Goal: Task Accomplishment & Management: Manage account settings

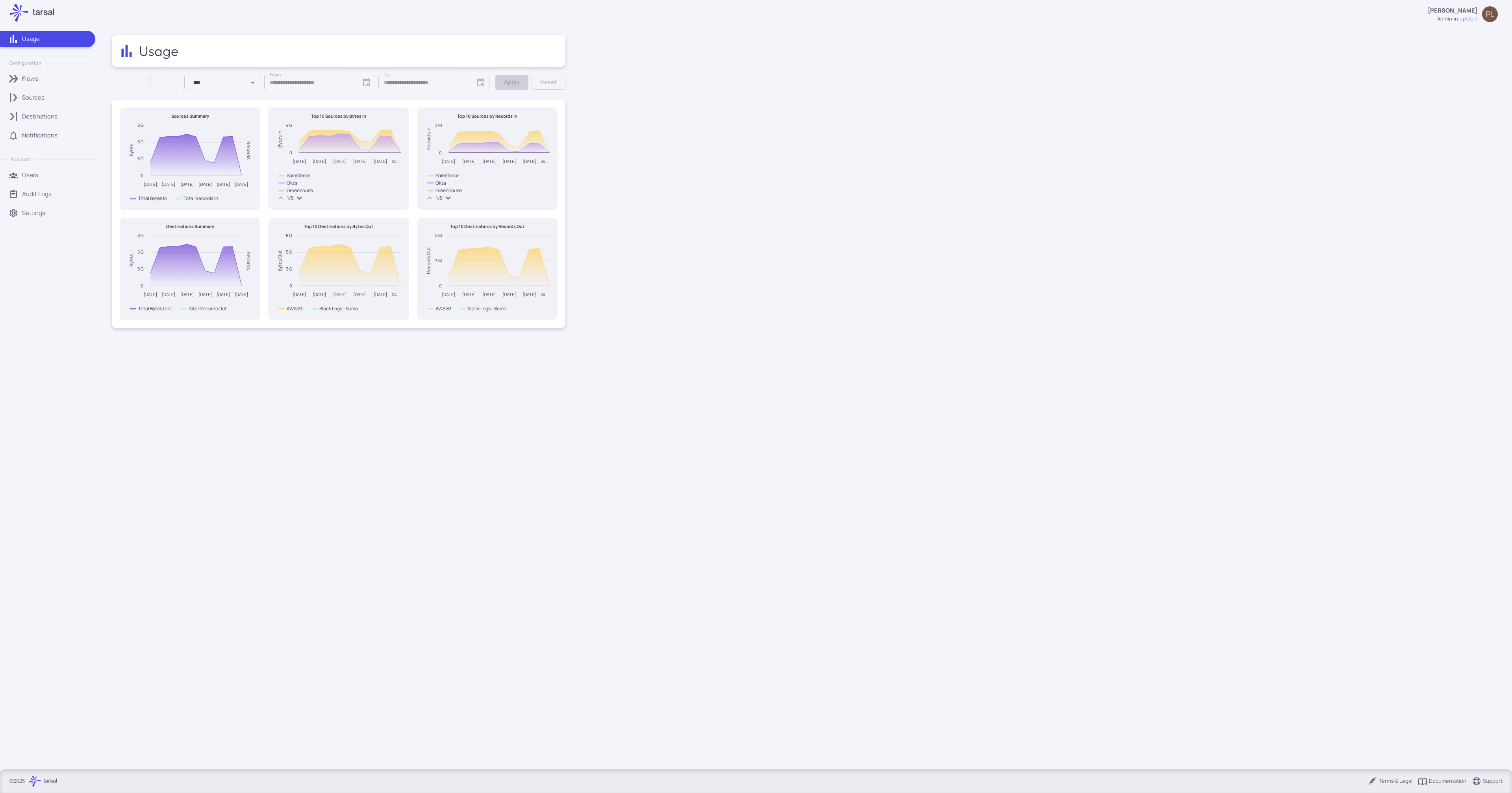
click at [39, 114] on p "Destinations" at bounding box center [40, 116] width 35 height 9
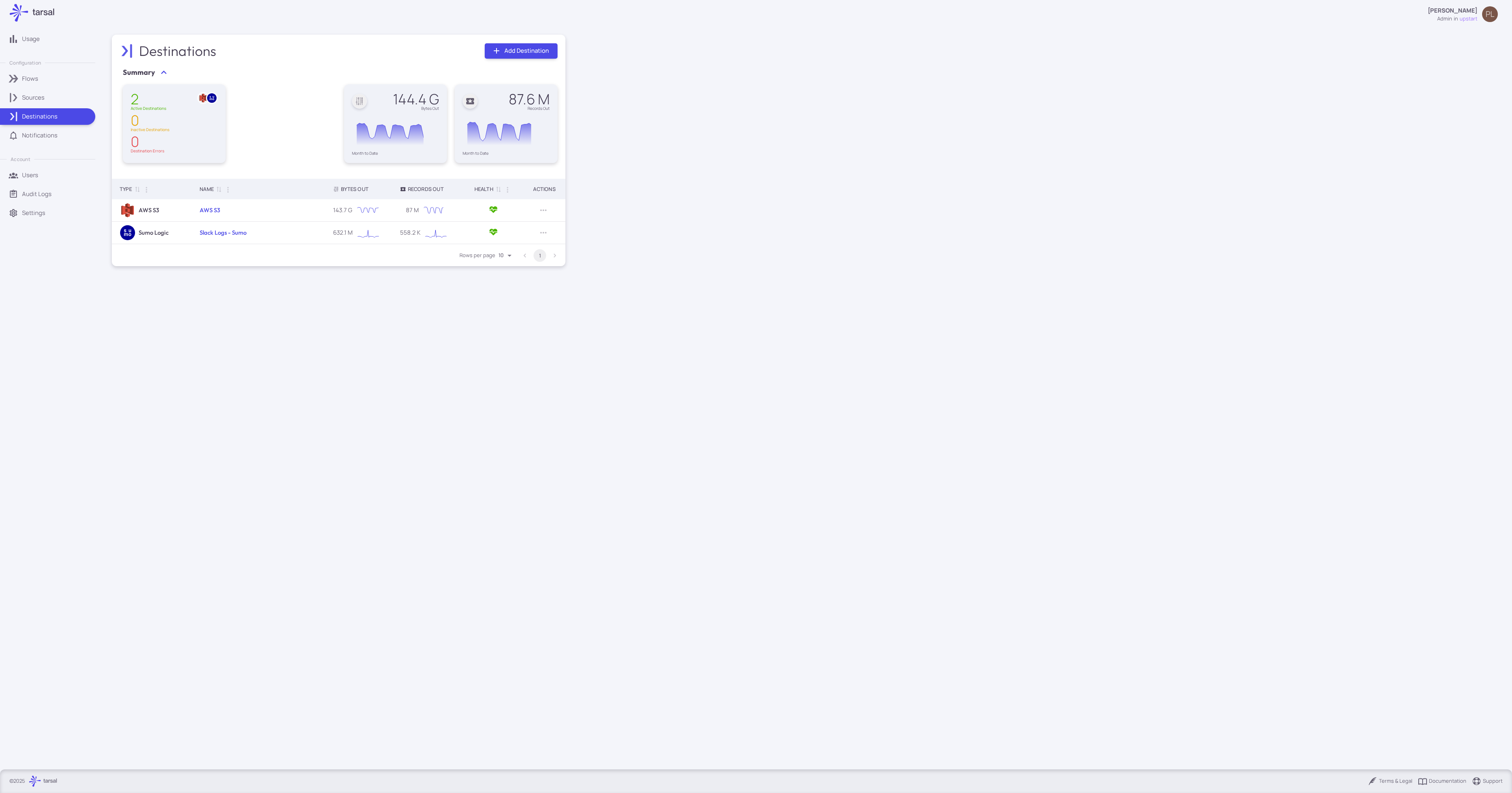
click at [42, 134] on p "Notifications" at bounding box center [40, 135] width 35 height 9
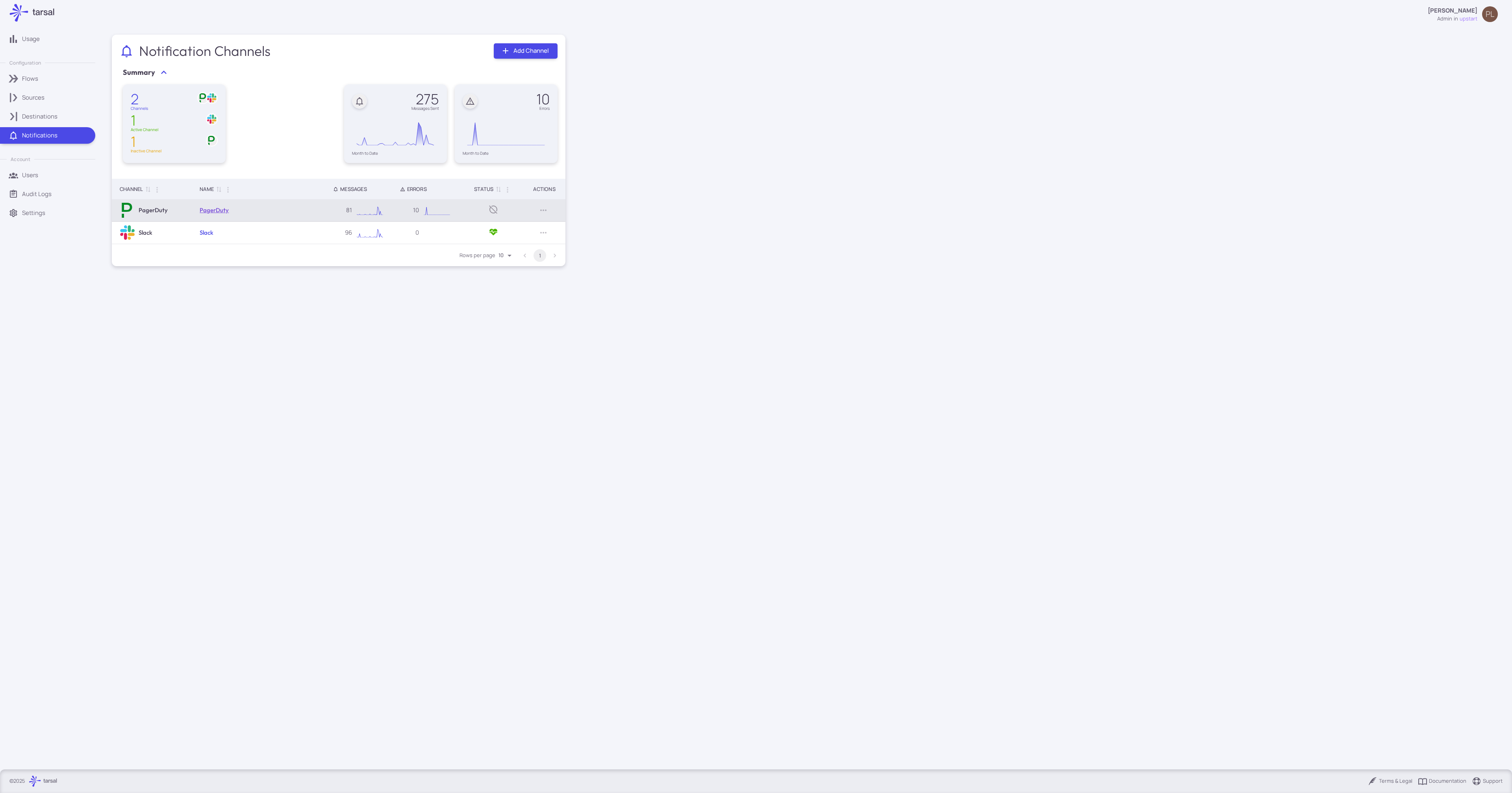
click at [207, 213] on link "PagerDuty" at bounding box center [214, 210] width 29 height 8
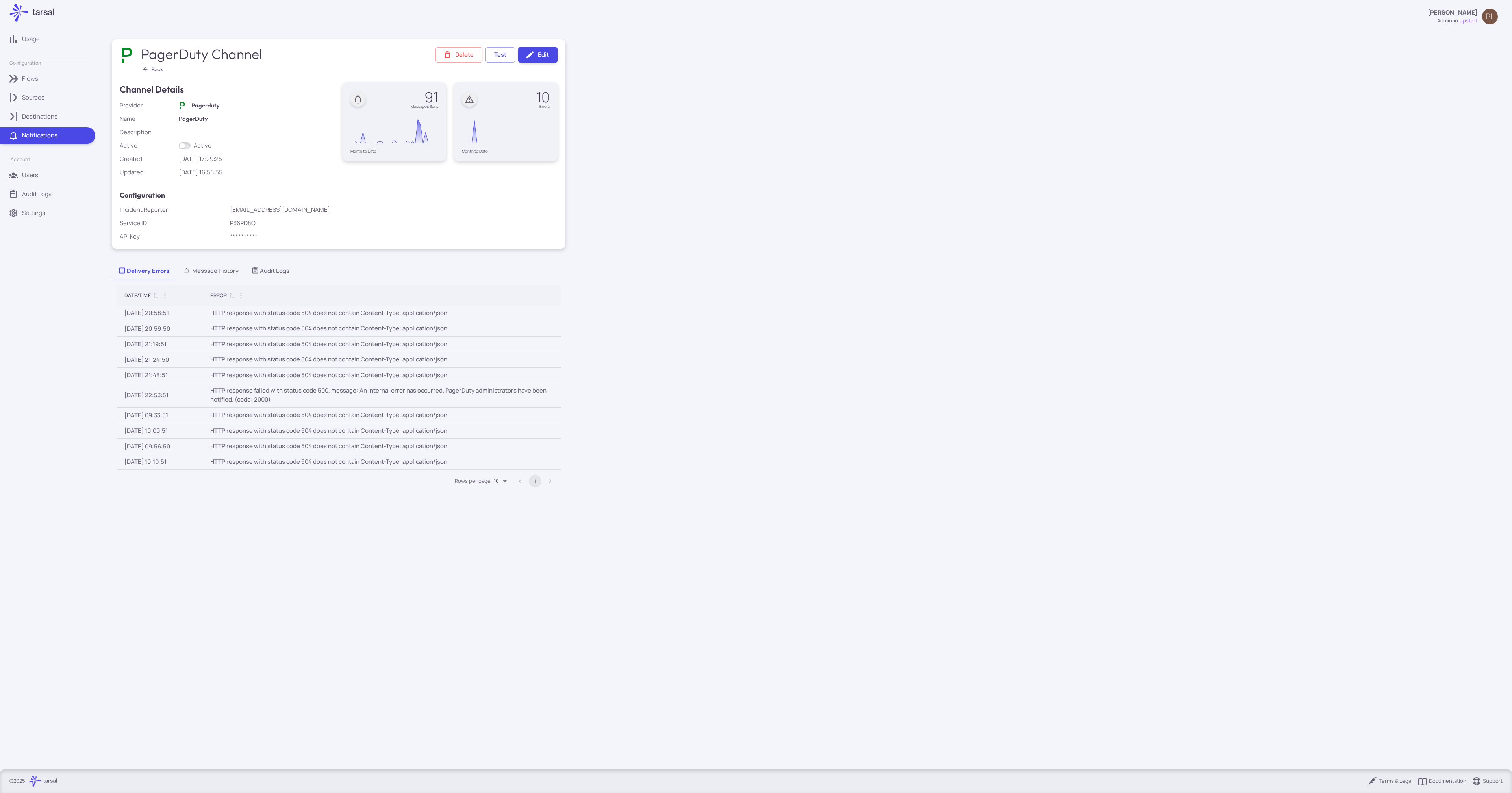
click at [209, 265] on button "Message History" at bounding box center [210, 271] width 69 height 19
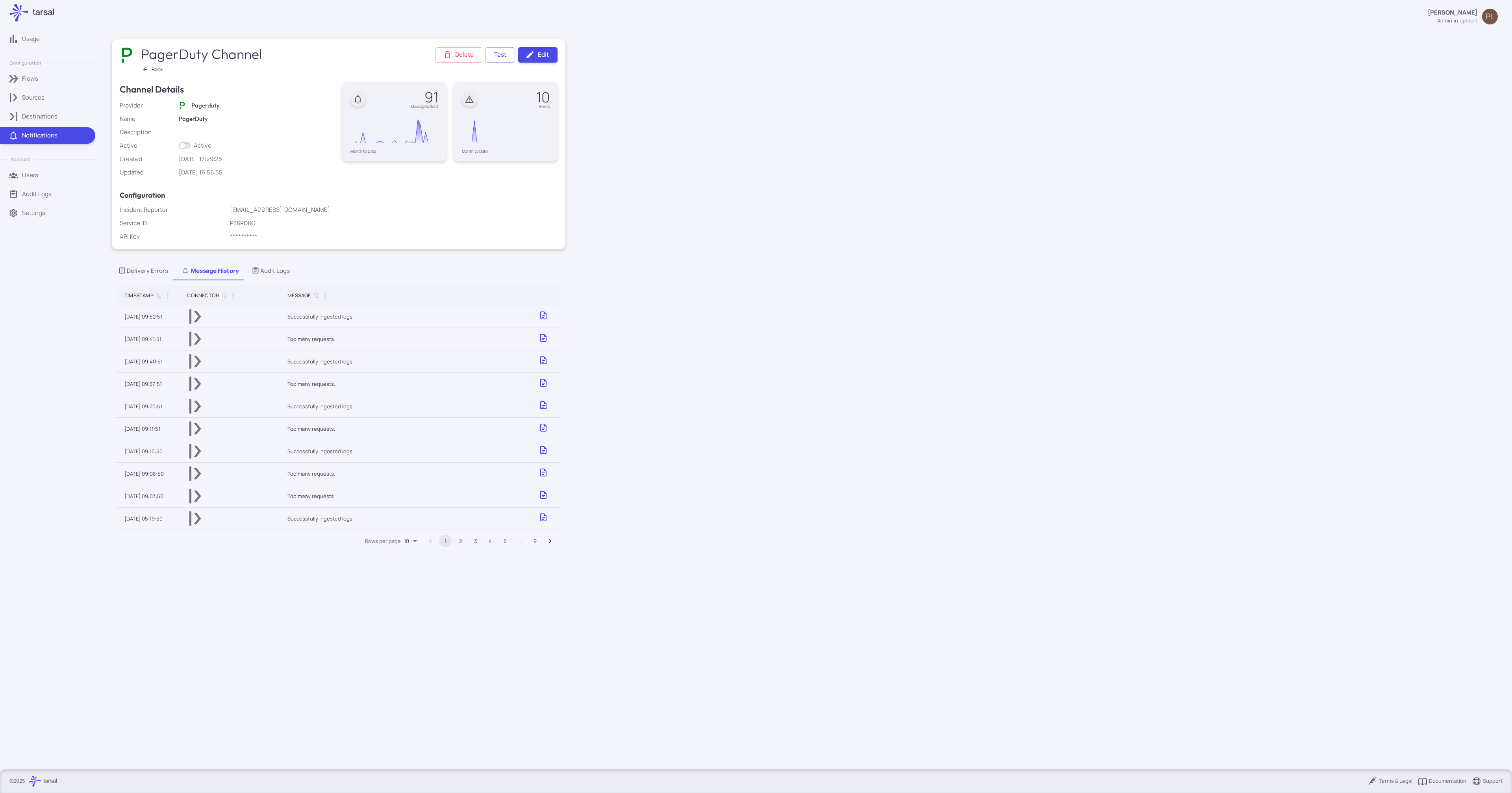
click at [256, 269] on icon "Tabs List" at bounding box center [256, 269] width 6 height 6
click at [147, 269] on div "Delivery Errors" at bounding box center [143, 271] width 50 height 9
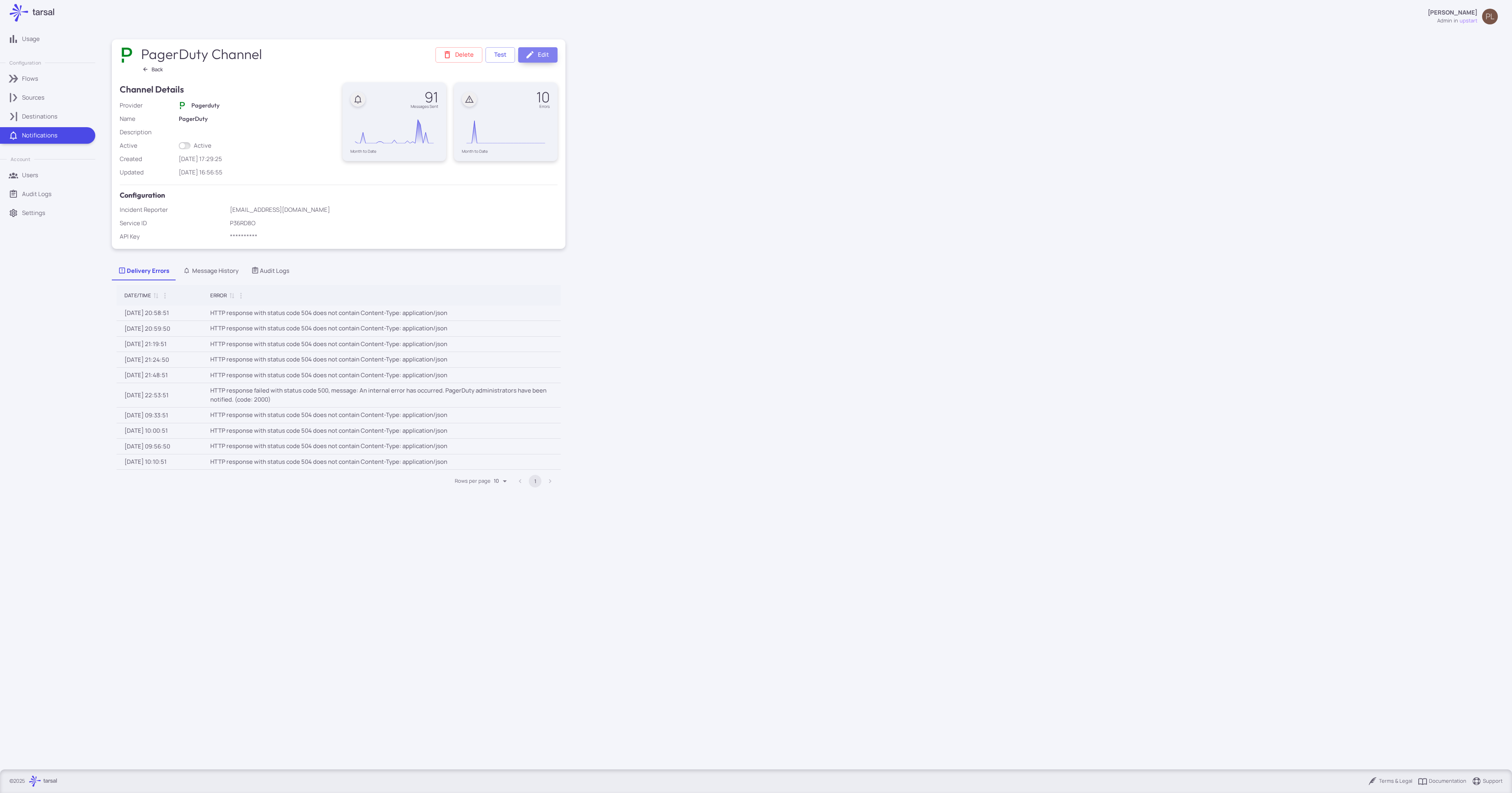
click at [539, 62] on link "Edit" at bounding box center [538, 55] width 39 height 15
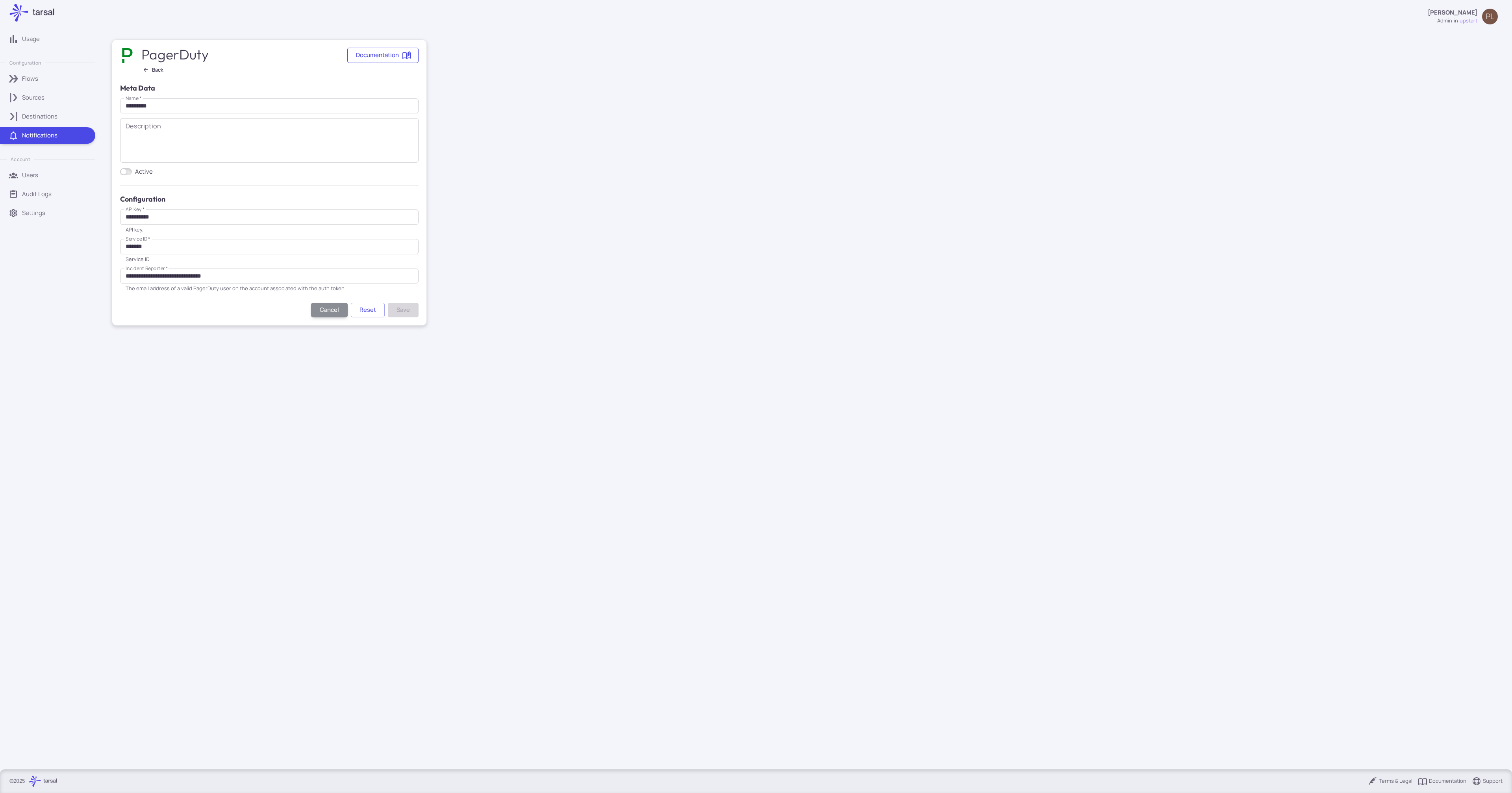
click at [409, 62] on link "Documentation" at bounding box center [383, 55] width 71 height 15
